Goal: Find specific page/section: Find specific page/section

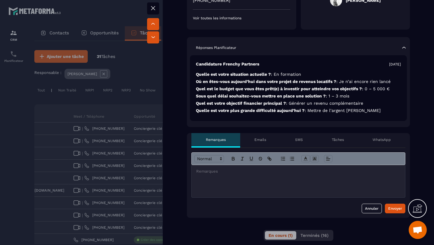
scroll to position [121, 0]
click at [227, 16] on p "Voir toutes les informations" at bounding box center [241, 17] width 97 height 5
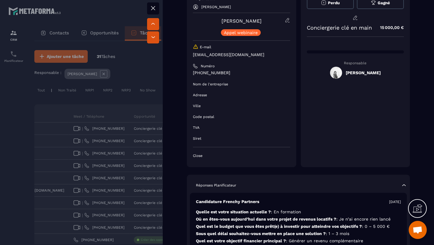
scroll to position [0, 0]
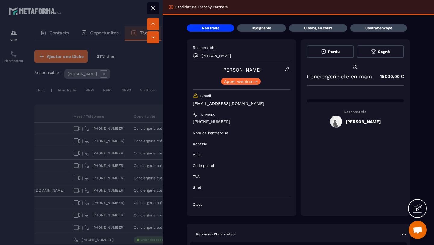
click at [228, 104] on p "[EMAIL_ADDRESS][DOMAIN_NAME]" at bounding box center [241, 104] width 97 height 6
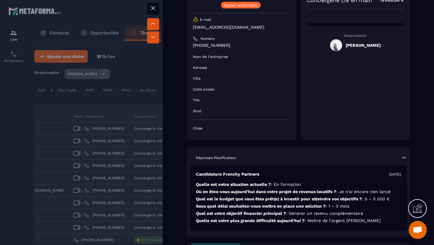
click at [146, 129] on div at bounding box center [217, 122] width 434 height 245
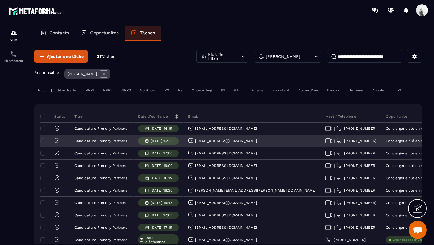
click at [217, 141] on div "[EMAIL_ADDRESS][DOMAIN_NAME]" at bounding box center [222, 141] width 69 height 6
